Goal: Task Accomplishment & Management: Manage account settings

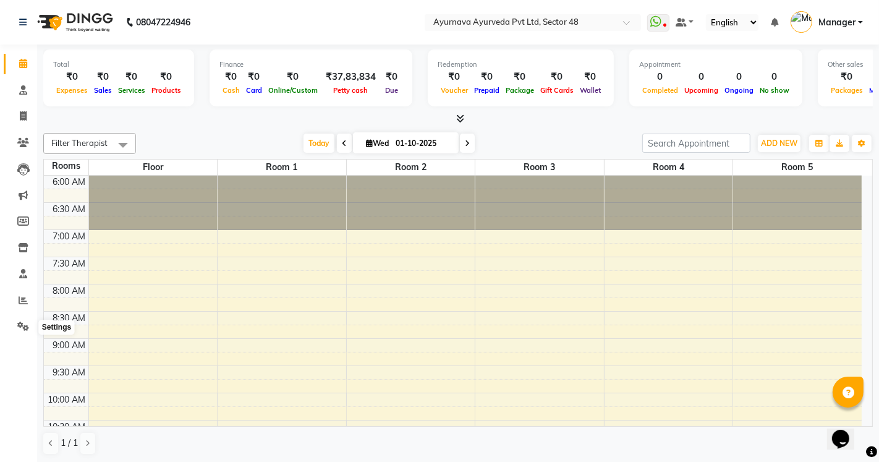
click at [17, 323] on icon at bounding box center [23, 325] width 12 height 9
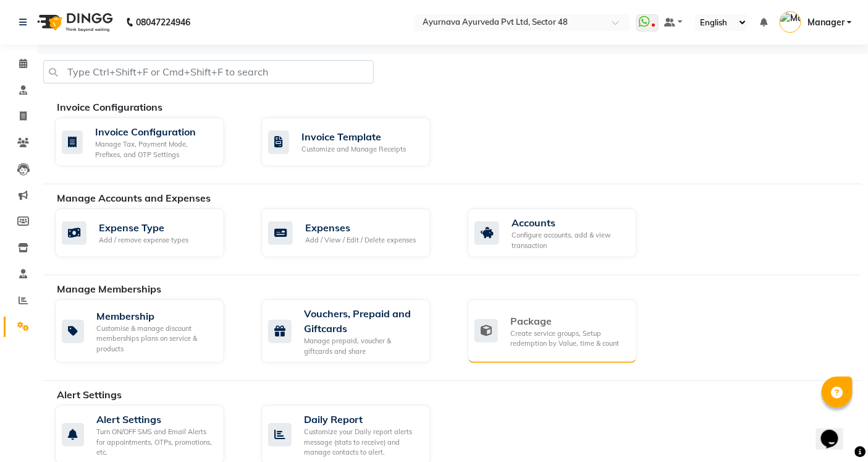
click at [536, 330] on div "Create service groups, Setup redemption by Value, time & count" at bounding box center [568, 338] width 117 height 20
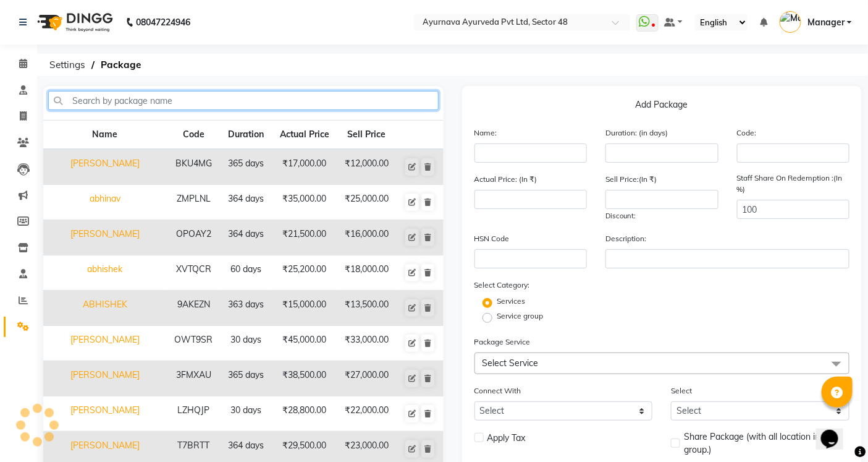
click at [137, 96] on input "text" at bounding box center [243, 100] width 391 height 19
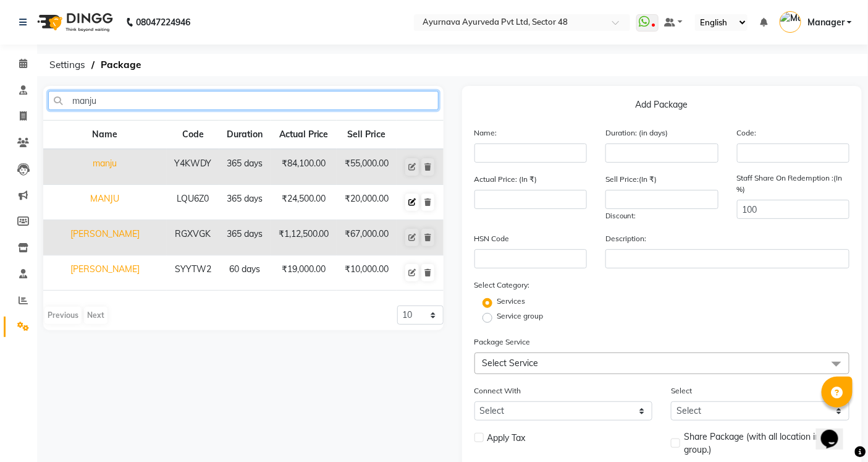
type input "manju"
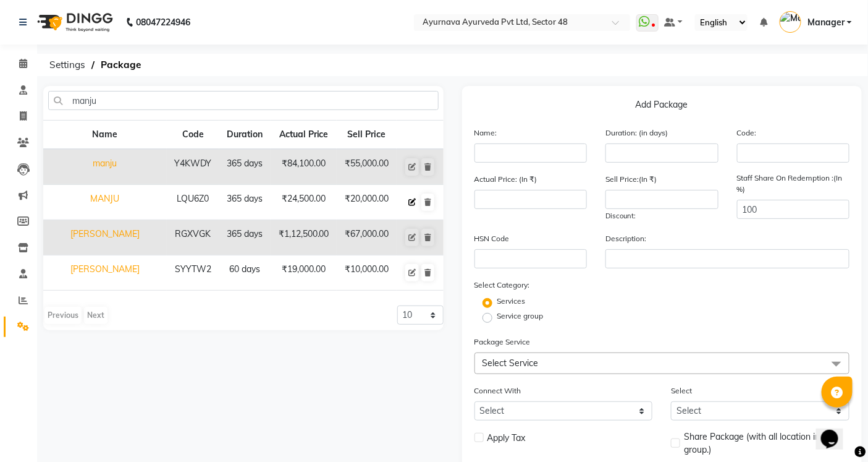
click at [416, 206] on icon at bounding box center [411, 201] width 7 height 7
type input "MANJU"
type input "365"
type input "LQU6Z0"
type input "24500"
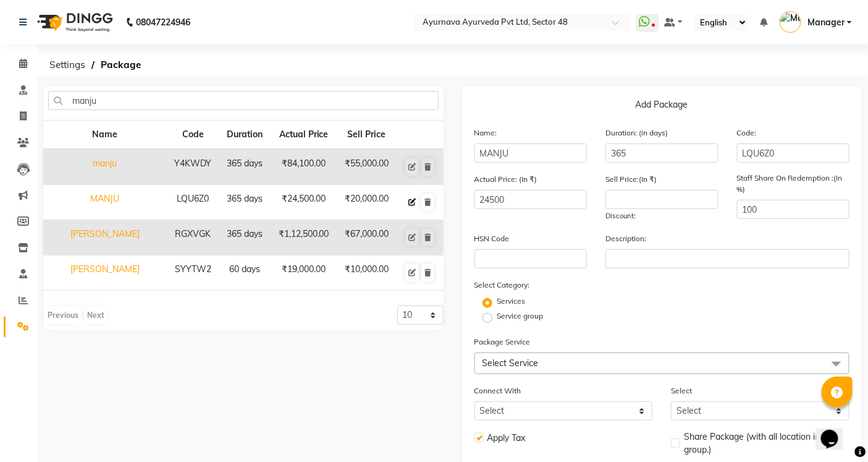
type input "20000"
checkbox input "true"
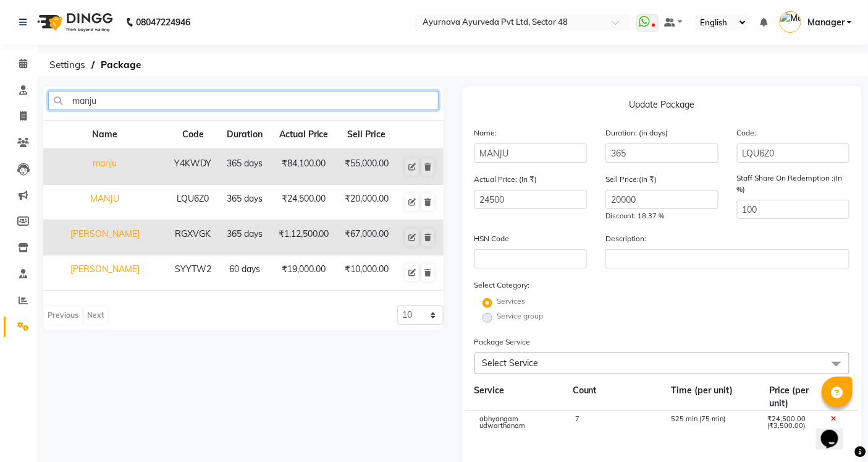
click at [103, 99] on input "manju" at bounding box center [243, 100] width 391 height 19
type input "m"
type input "arpi"
